Goal: Task Accomplishment & Management: Manage account settings

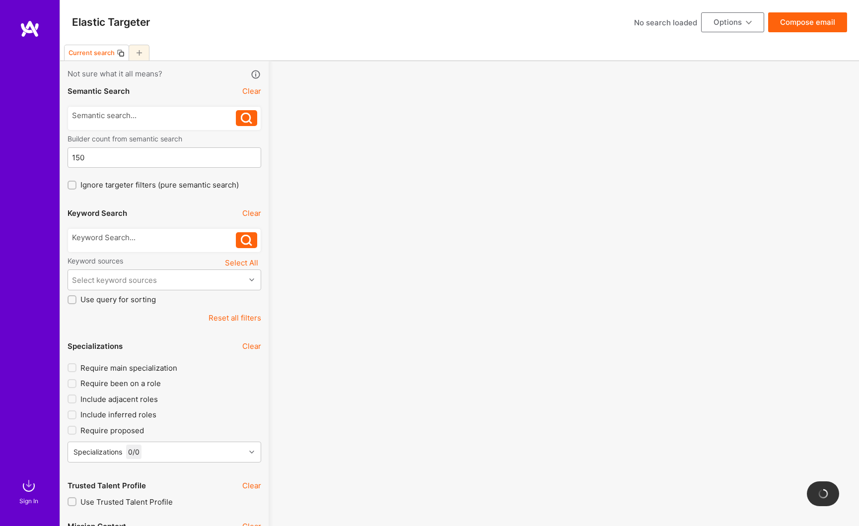
click at [37, 61] on div at bounding box center [30, 248] width 60 height 456
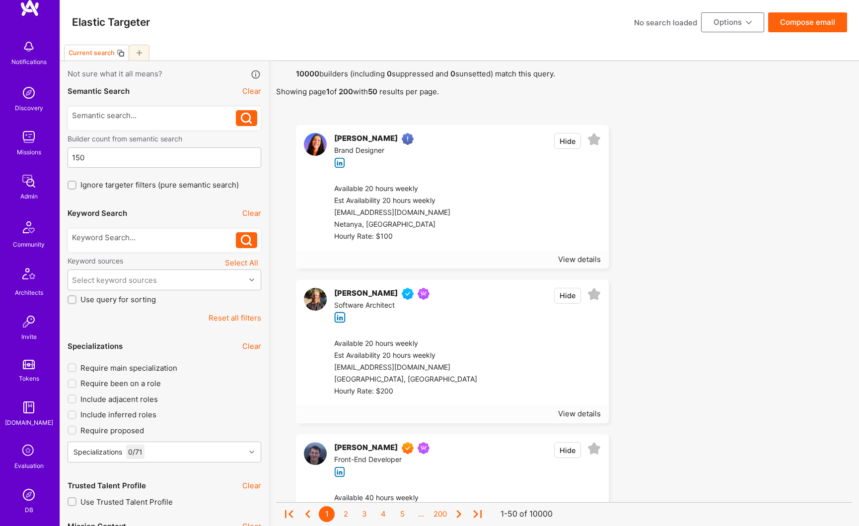
scroll to position [40, 0]
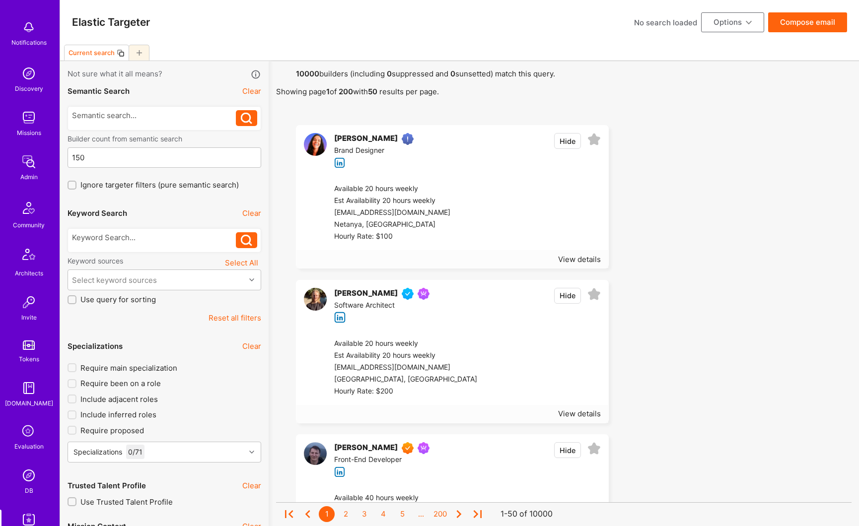
click at [28, 166] on img at bounding box center [29, 162] width 20 height 20
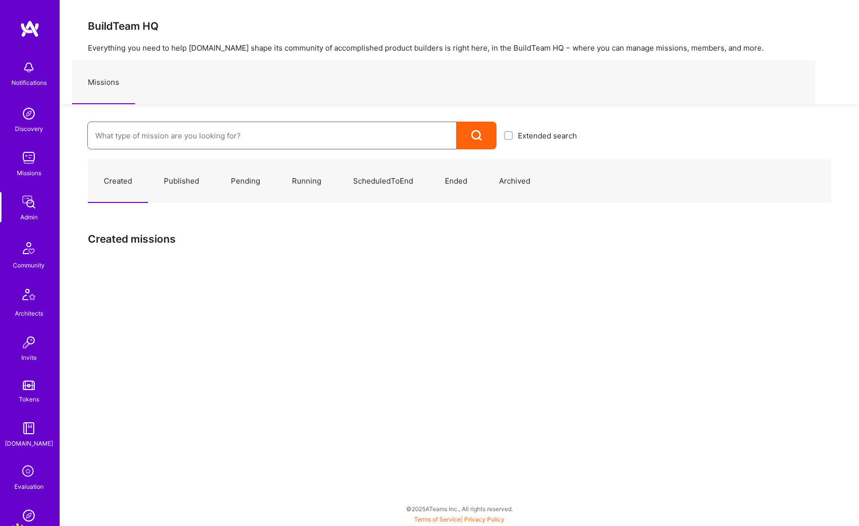
click at [170, 146] on input at bounding box center [272, 135] width 354 height 25
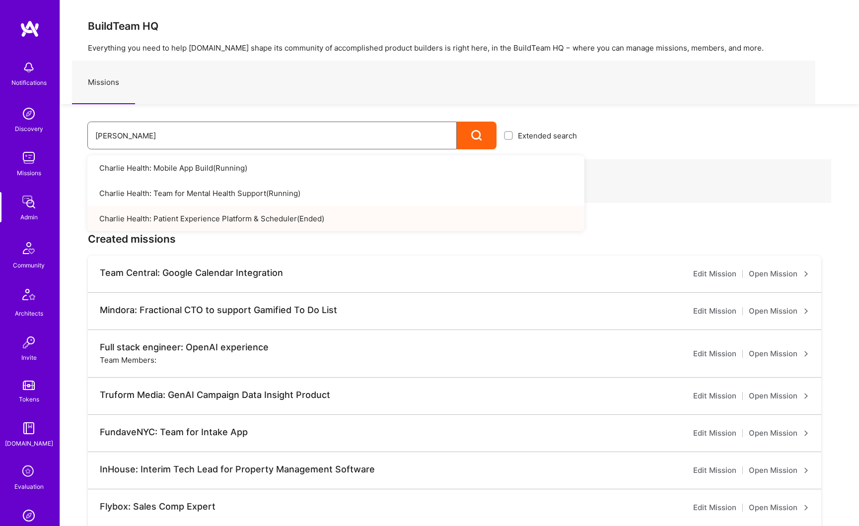
type input "[PERSON_NAME]"
click at [201, 214] on link "Charlie Health: Patient Experience Platform & Scheduler ( Ended )" at bounding box center [335, 218] width 497 height 25
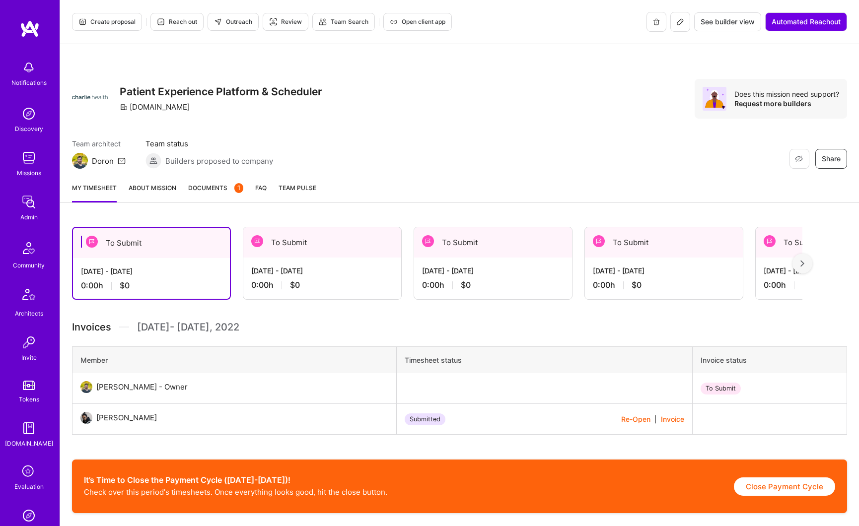
click at [169, 189] on link "About Mission" at bounding box center [153, 193] width 48 height 20
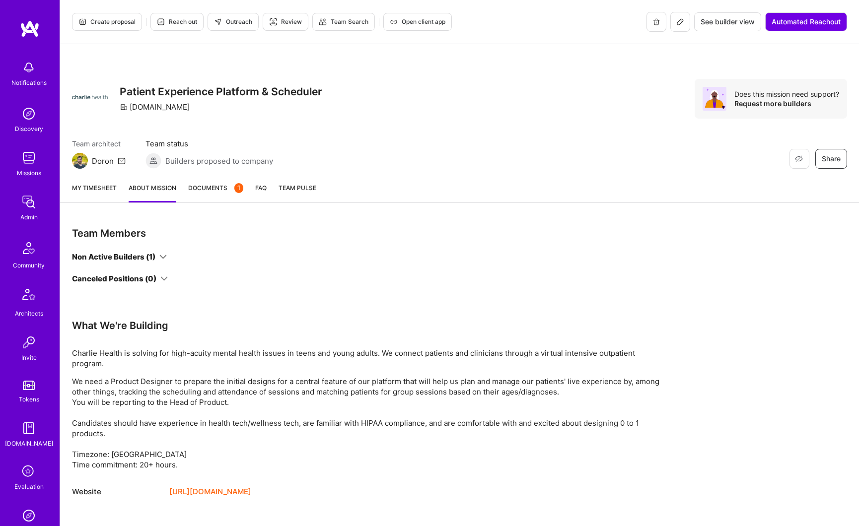
click at [153, 250] on div "Team Members Non Active Builders (1) Canceled Positions (0)" at bounding box center [298, 255] width 453 height 57
click at [151, 257] on div "Non Active Builders (1)" at bounding box center [113, 257] width 83 height 10
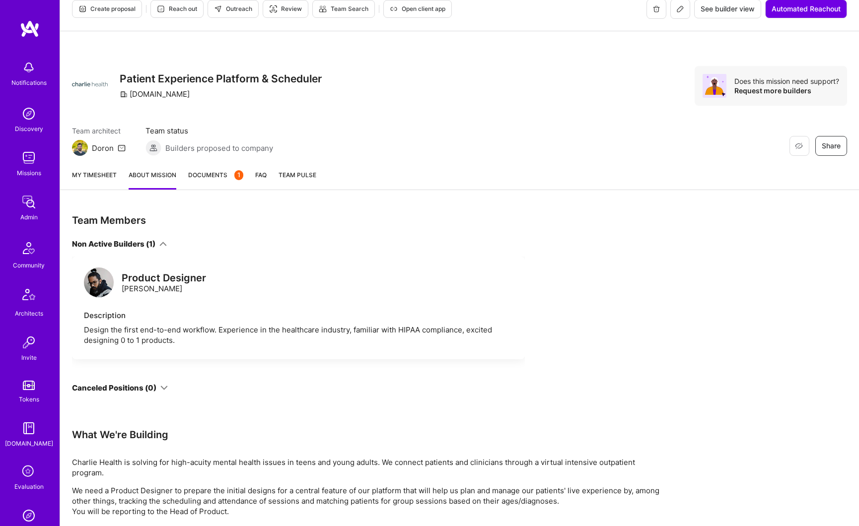
scroll to position [19, 0]
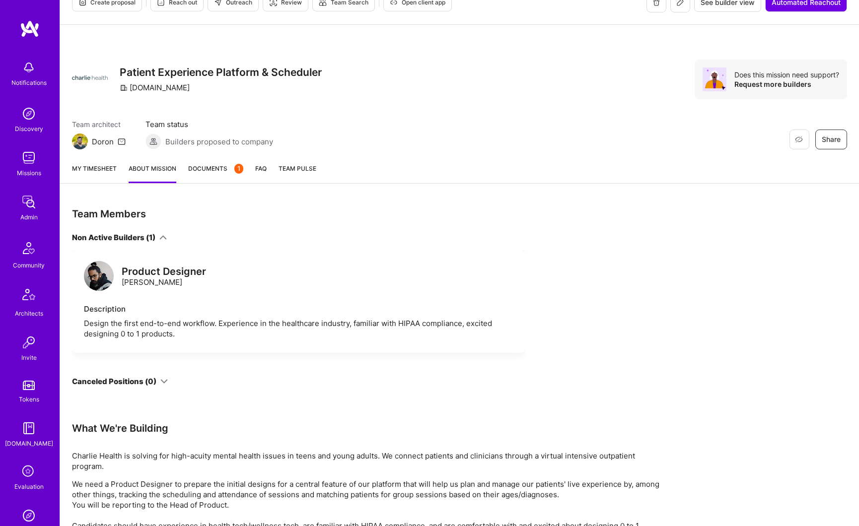
click at [220, 170] on span "Documents 1" at bounding box center [215, 168] width 55 height 10
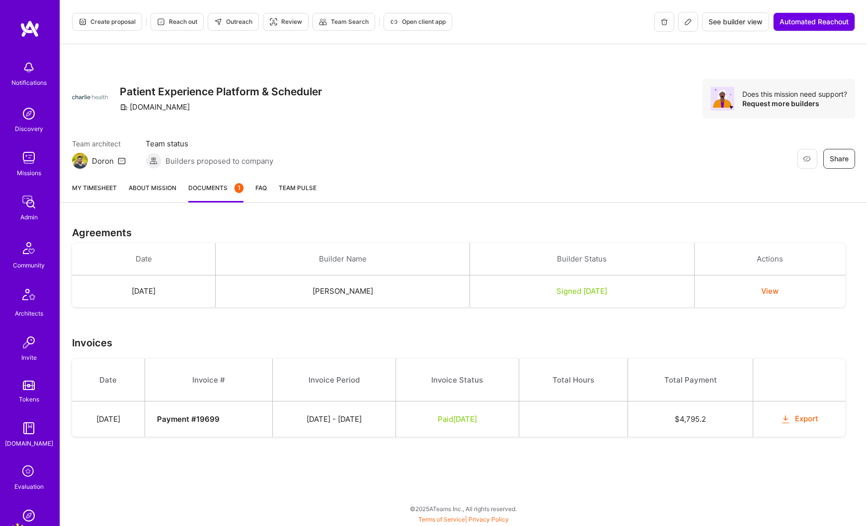
click at [29, 205] on img at bounding box center [29, 202] width 20 height 20
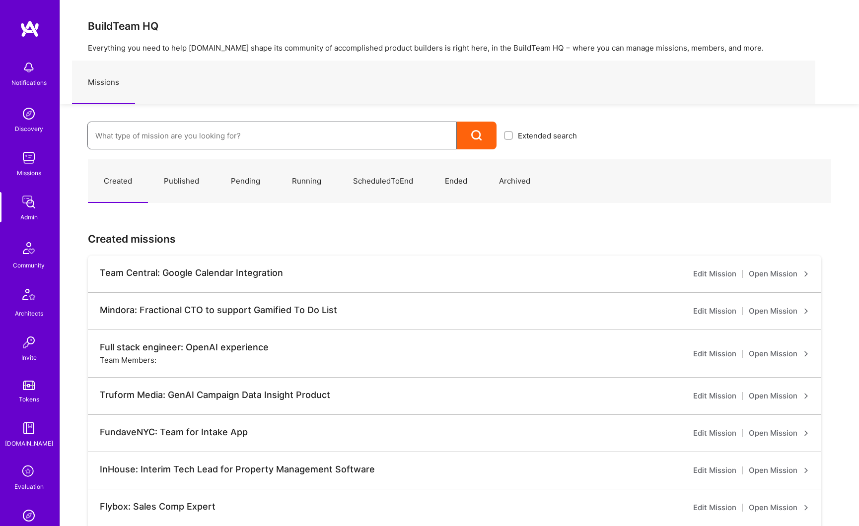
click at [107, 136] on input at bounding box center [272, 135] width 354 height 25
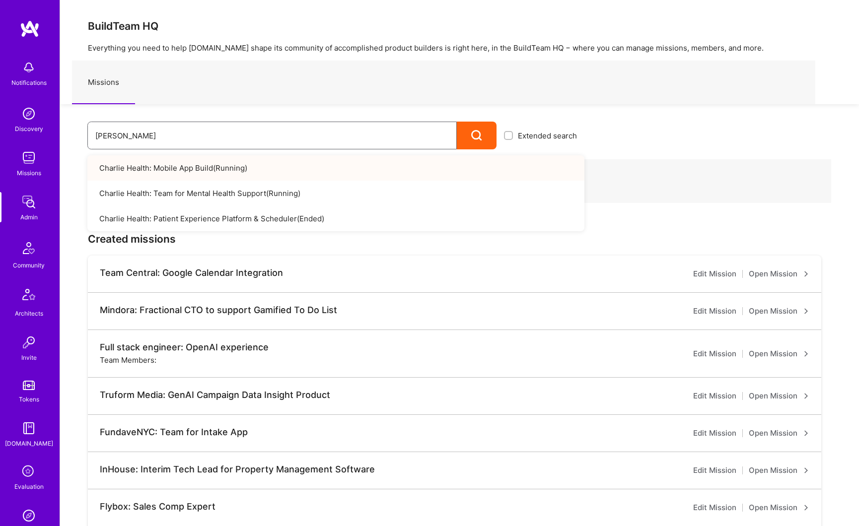
type input "[PERSON_NAME]"
click at [130, 166] on link "Charlie Health: Mobile App Build ( Running )" at bounding box center [335, 167] width 497 height 25
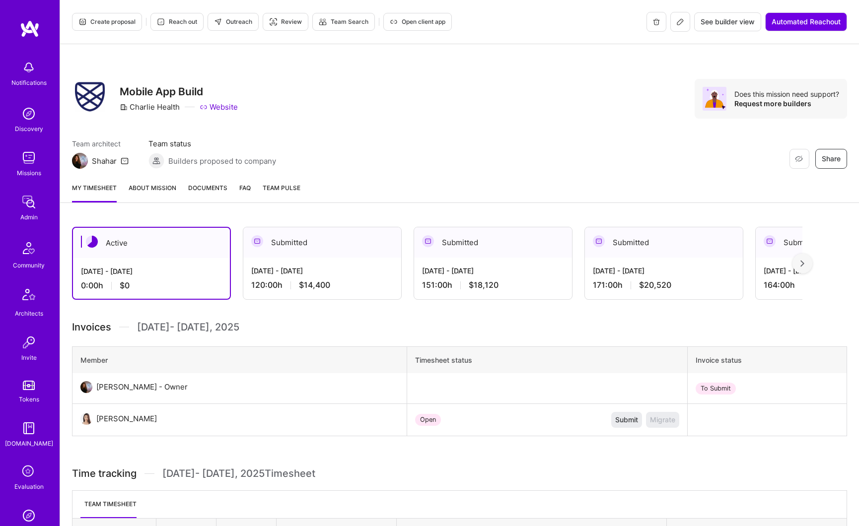
click at [165, 190] on link "About Mission" at bounding box center [153, 193] width 48 height 20
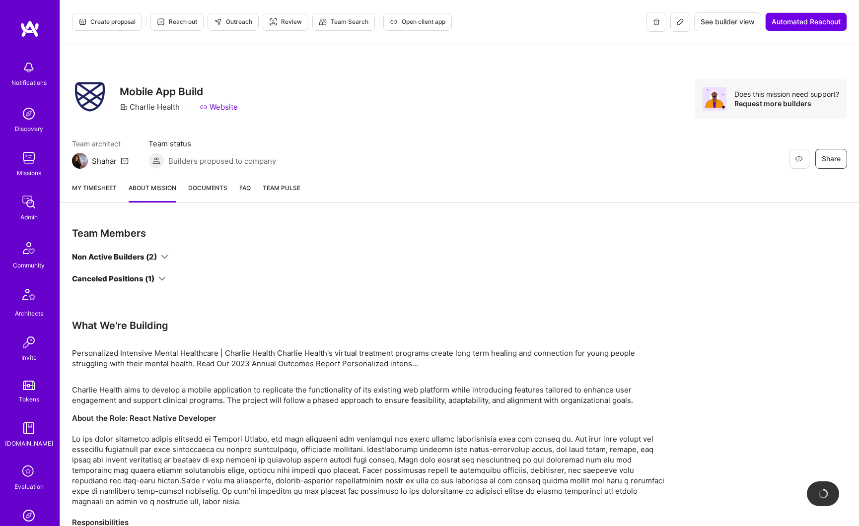
click at [209, 188] on span "Documents" at bounding box center [207, 188] width 39 height 10
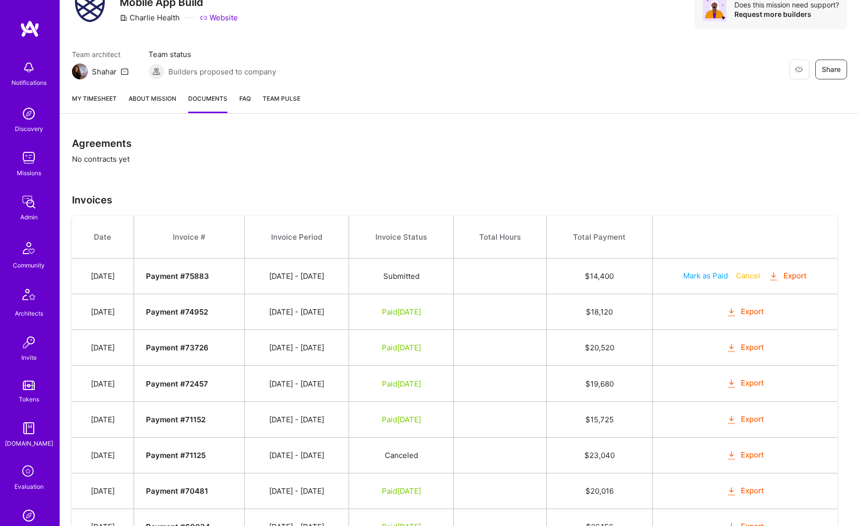
scroll to position [142, 0]
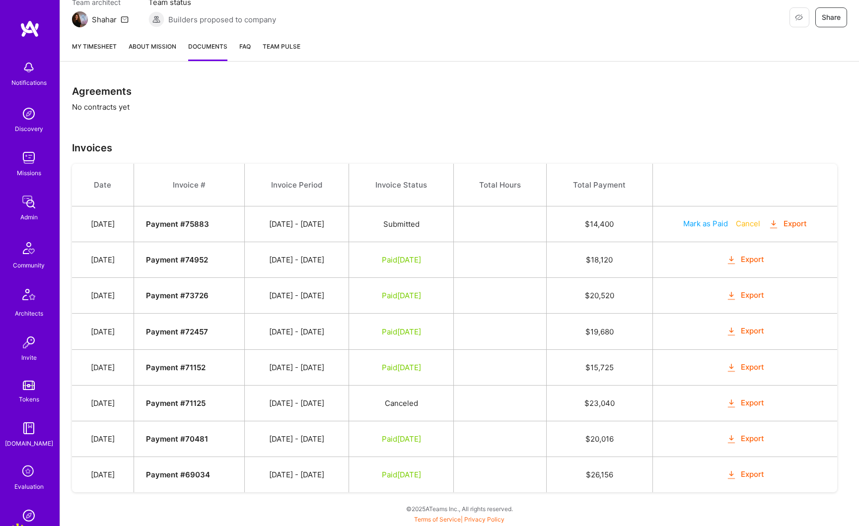
click at [747, 261] on button "Export" at bounding box center [745, 259] width 39 height 11
click at [157, 45] on link "About Mission" at bounding box center [153, 51] width 48 height 20
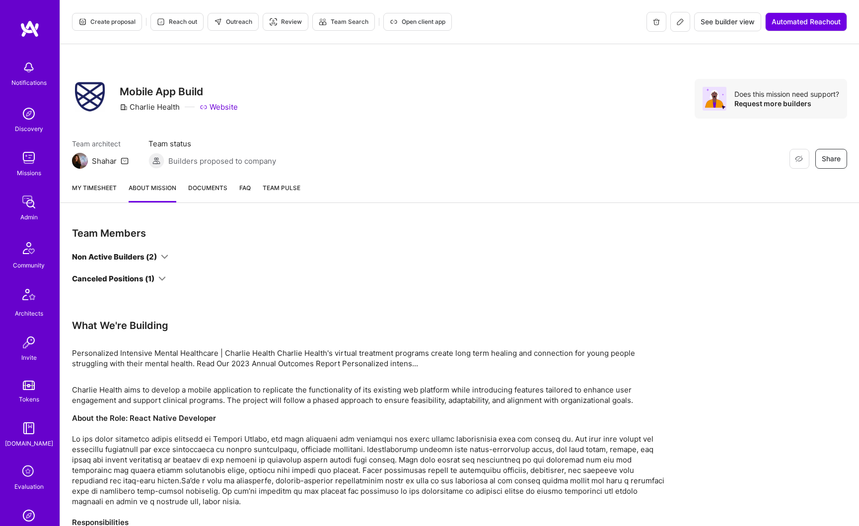
click at [678, 29] on button at bounding box center [681, 22] width 20 height 20
